Goal: Task Accomplishment & Management: Manage account settings

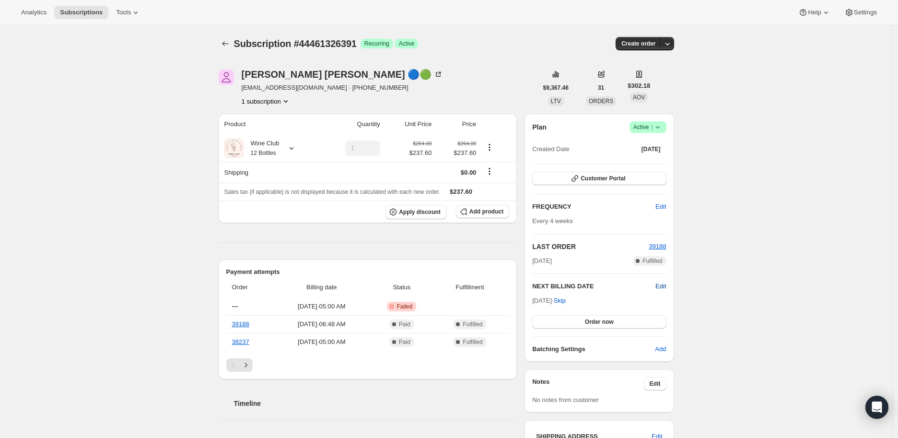
click at [662, 284] on span "Edit" at bounding box center [660, 286] width 11 height 10
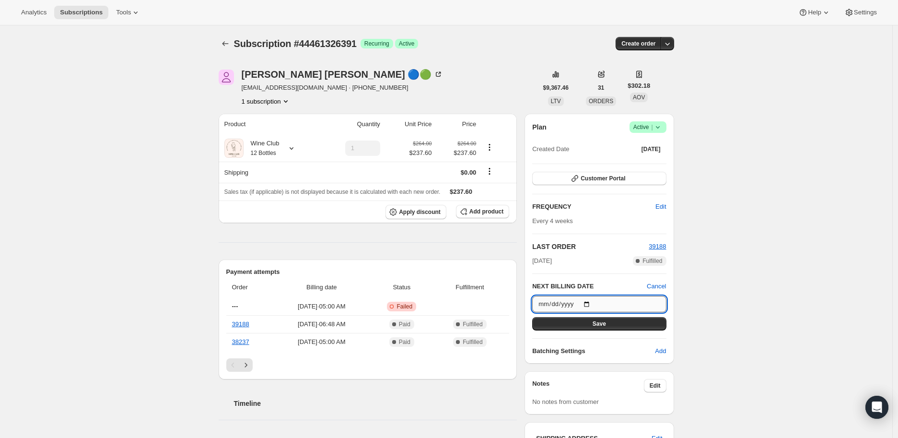
click at [588, 300] on input "[DATE]" at bounding box center [599, 304] width 134 height 16
click at [592, 302] on input "[DATE]" at bounding box center [599, 304] width 134 height 16
type input "[DATE]"
click at [593, 322] on button "Save" at bounding box center [599, 323] width 134 height 13
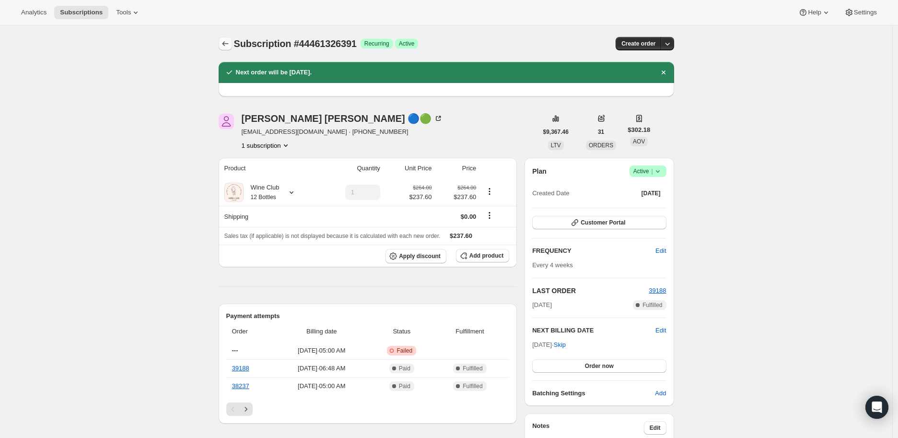
click at [225, 43] on icon "Subscriptions" at bounding box center [225, 44] width 10 height 10
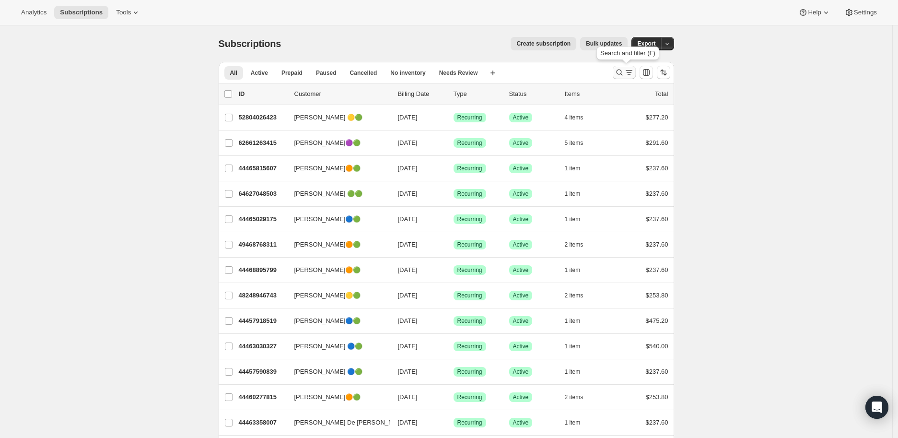
click at [621, 73] on icon "Search and filter results" at bounding box center [620, 73] width 10 height 10
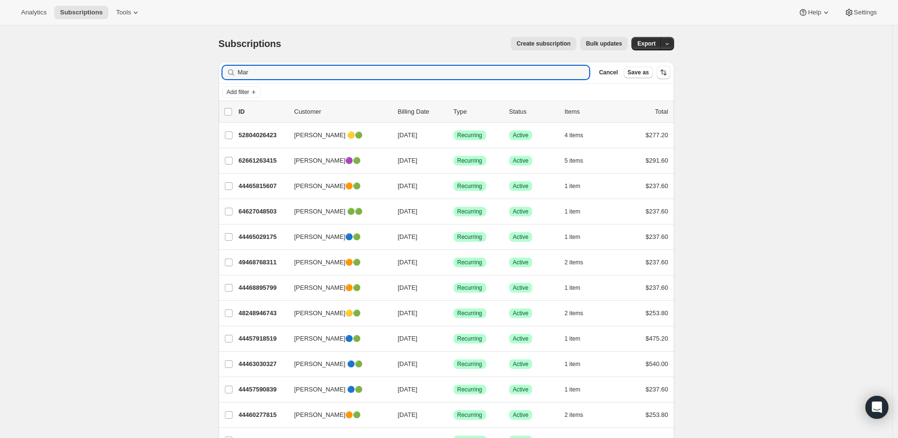
drag, startPoint x: 253, startPoint y: 72, endPoint x: 232, endPoint y: 72, distance: 20.6
click at [232, 72] on div "Mar Clear" at bounding box center [405, 72] width 367 height 13
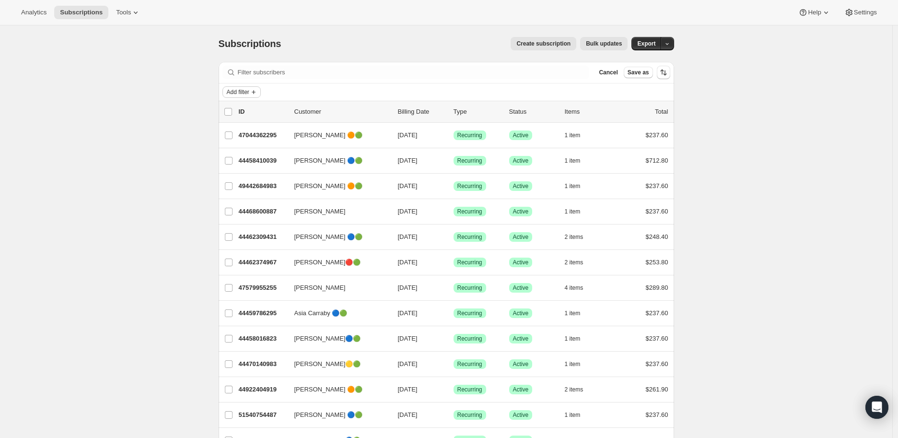
click at [249, 89] on span "Add filter" at bounding box center [238, 92] width 23 height 8
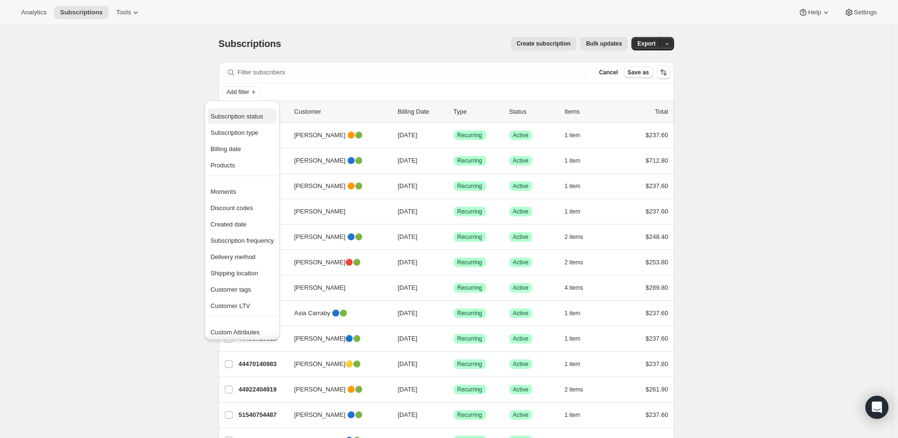
click at [250, 117] on span "Subscription status" at bounding box center [236, 116] width 53 height 7
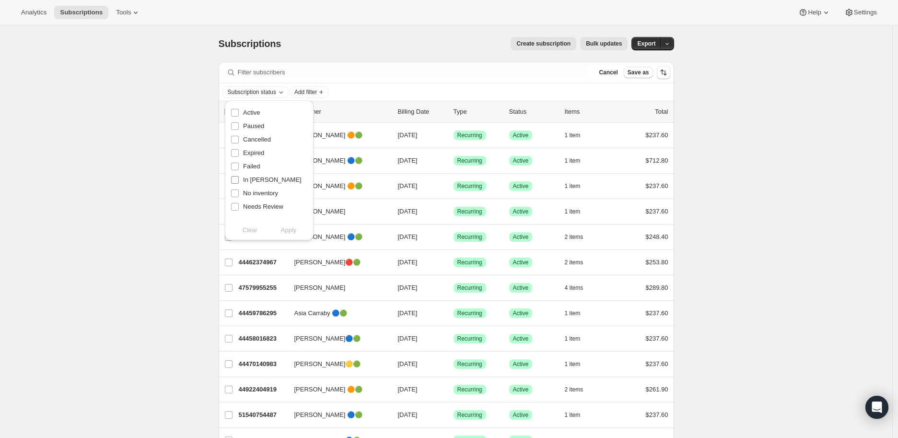
click at [236, 179] on input "In [PERSON_NAME]" at bounding box center [235, 180] width 8 height 8
checkbox input "true"
click at [287, 231] on span "Apply" at bounding box center [289, 230] width 16 height 10
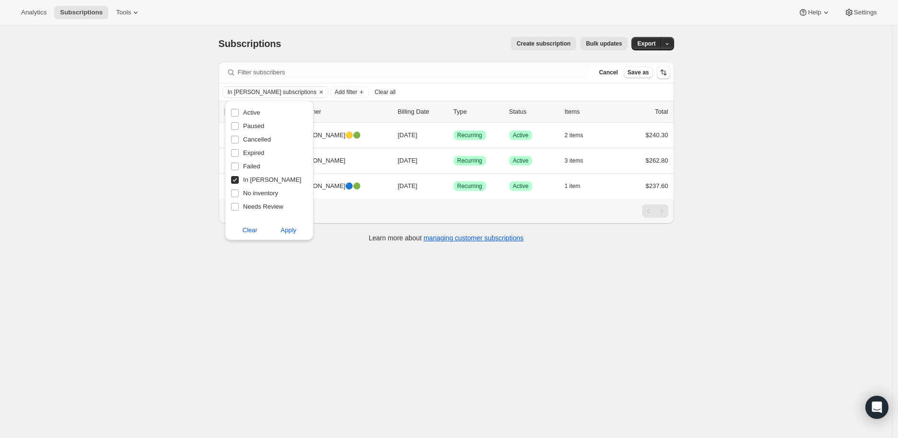
click at [174, 225] on div "Subscriptions. This page is ready Subscriptions Create subscription Bulk update…" at bounding box center [446, 244] width 892 height 438
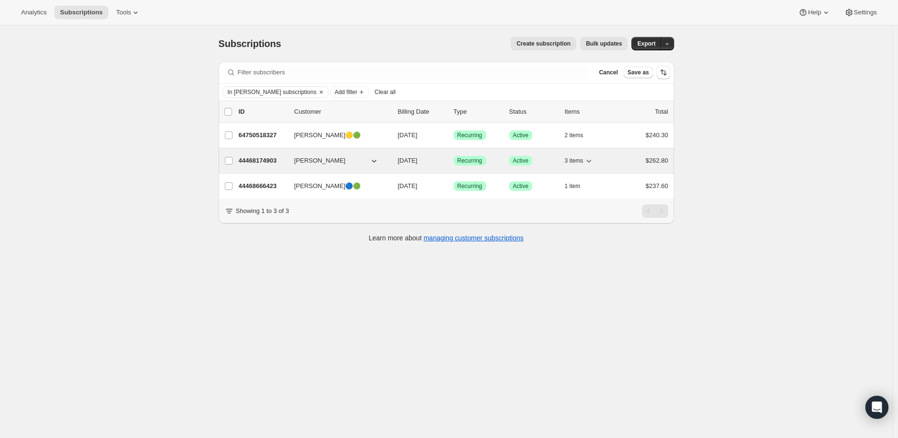
click at [267, 159] on p "44468174903" at bounding box center [263, 161] width 48 height 10
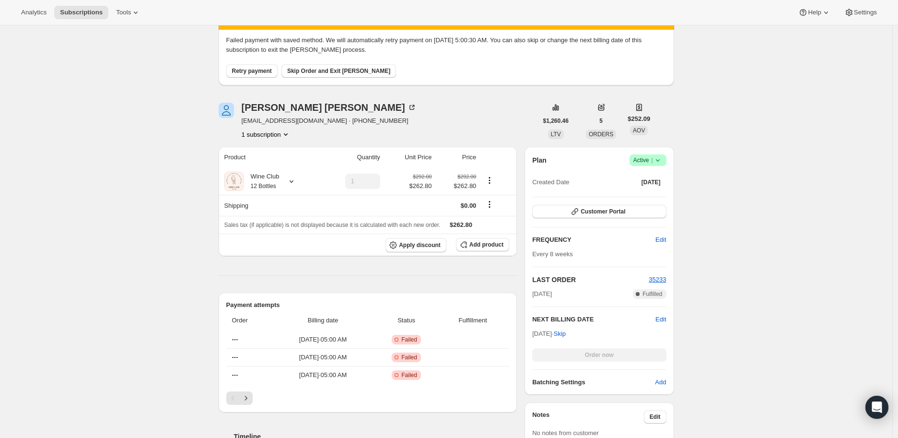
scroll to position [106, 0]
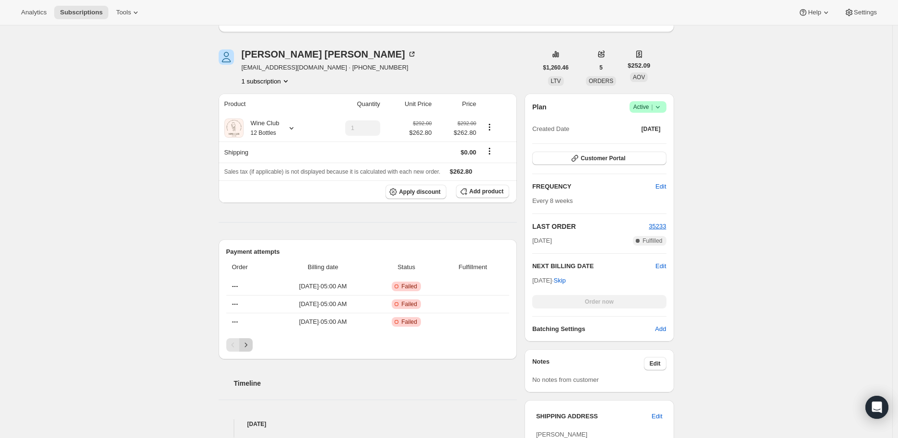
click at [246, 343] on icon "Next" at bounding box center [246, 345] width 10 height 10
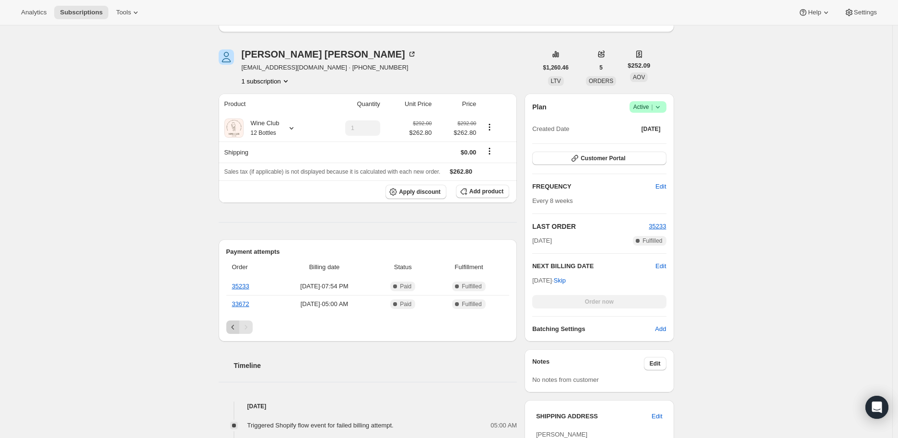
click at [232, 325] on icon "Previous" at bounding box center [233, 327] width 10 height 10
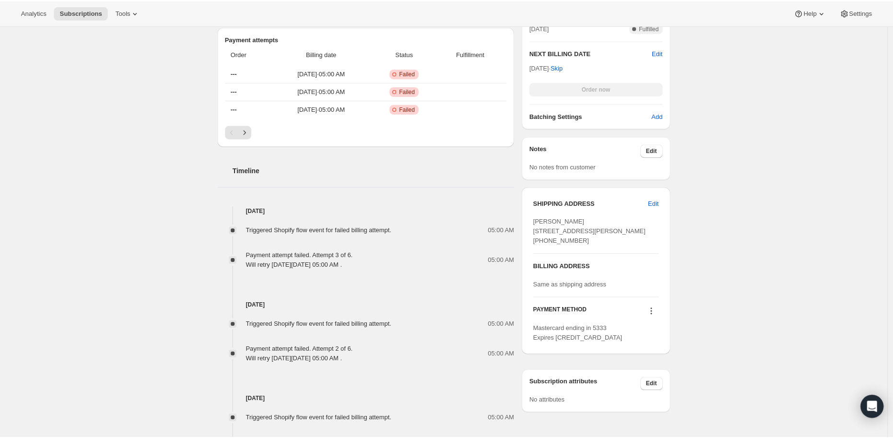
scroll to position [372, 0]
